Goal: Task Accomplishment & Management: Manage account settings

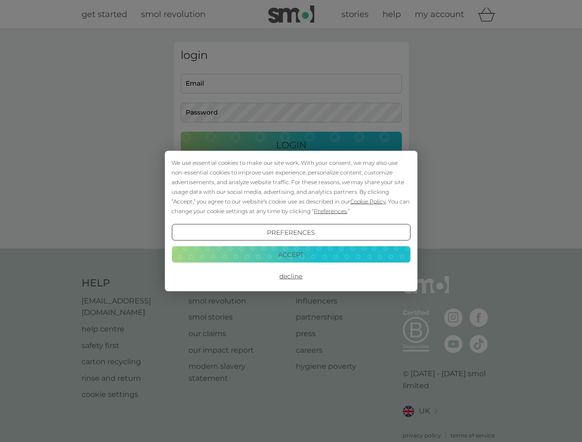
click at [368, 201] on span "Cookie Policy" at bounding box center [367, 201] width 35 height 7
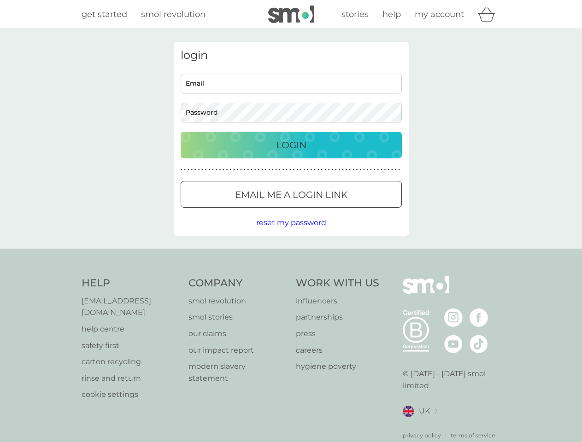
click at [329, 211] on div "login Email Password Login ● ● ● ● ● ● ● ● ● ● ● ● ● ● ● ● ● ● ● ● ● ● ● ● ● ● …" at bounding box center [291, 139] width 235 height 194
click at [291, 233] on div "login Email Password Login ● ● ● ● ● ● ● ● ● ● ● ● ● ● ● ● ● ● ● ● ● ● ● ● ● ● …" at bounding box center [291, 139] width 235 height 194
click at [291, 276] on div "Help [EMAIL_ADDRESS][DOMAIN_NAME] help centre safety first carton recycling rin…" at bounding box center [291, 358] width 419 height 164
click at [291, 254] on div "Help [EMAIL_ADDRESS][DOMAIN_NAME] help centre safety first carton recycling rin…" at bounding box center [291, 358] width 582 height 219
